Goal: Task Accomplishment & Management: Use online tool/utility

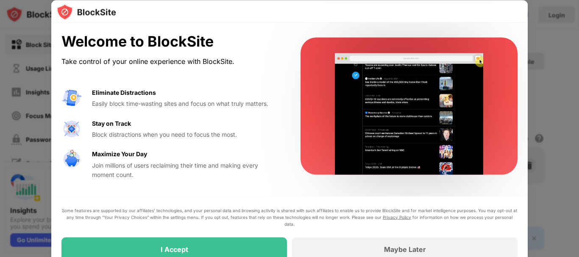
click at [541, 26] on div at bounding box center [289, 128] width 579 height 257
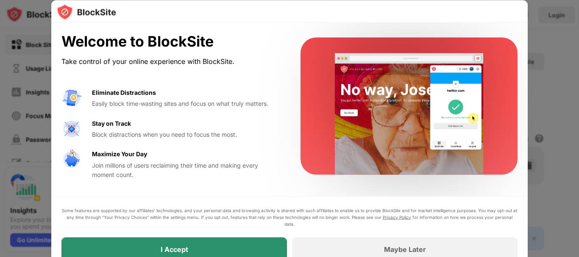
click at [122, 243] on div "I Accept" at bounding box center [173, 249] width 225 height 24
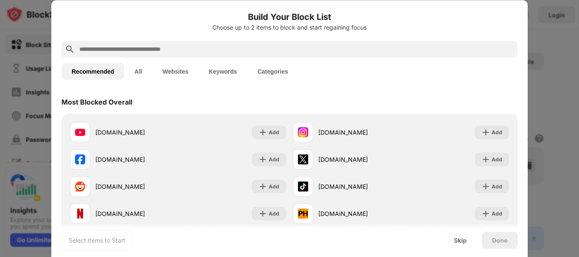
click at [138, 50] on input "text" at bounding box center [296, 49] width 436 height 10
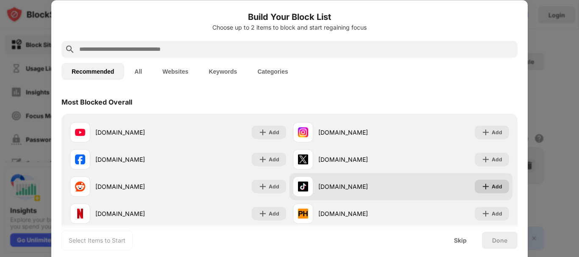
click at [492, 188] on div "Add" at bounding box center [497, 186] width 11 height 8
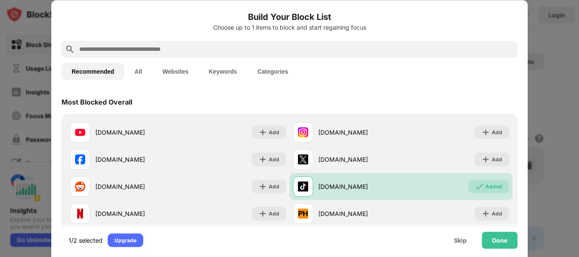
click at [157, 49] on input "text" at bounding box center [296, 49] width 436 height 10
click at [152, 48] on input "text" at bounding box center [296, 49] width 436 height 10
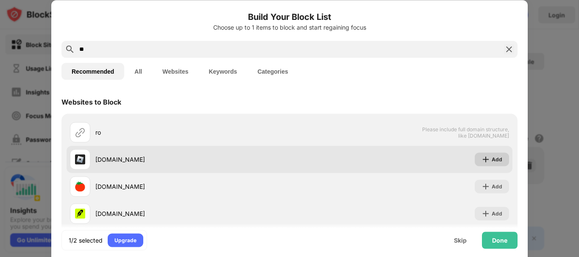
type input "**"
click at [492, 161] on div "Add" at bounding box center [497, 159] width 11 height 8
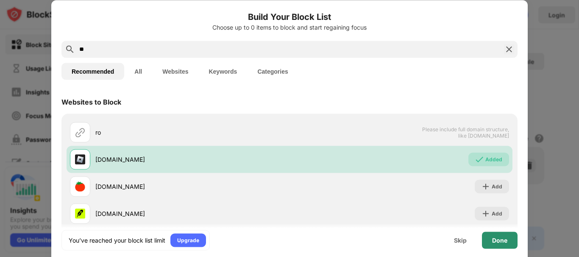
click at [505, 245] on div "Done" at bounding box center [500, 240] width 36 height 17
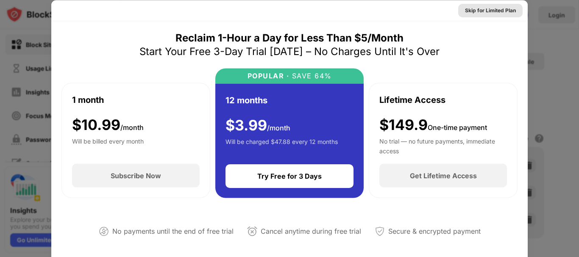
click at [494, 9] on div "Skip for Limited Plan" at bounding box center [490, 10] width 51 height 8
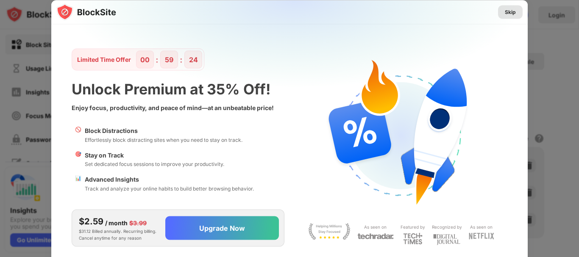
click at [514, 14] on div "Skip" at bounding box center [510, 12] width 11 height 8
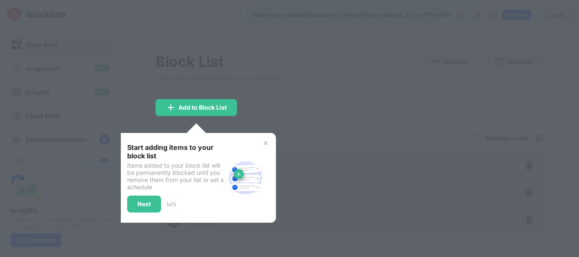
click at [297, 125] on div at bounding box center [289, 128] width 579 height 257
click at [267, 141] on img at bounding box center [265, 143] width 7 height 7
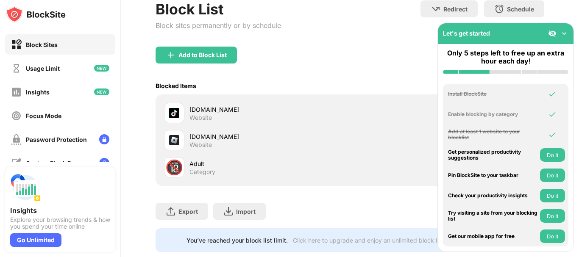
scroll to position [78, 0]
